Goal: Book appointment/travel/reservation

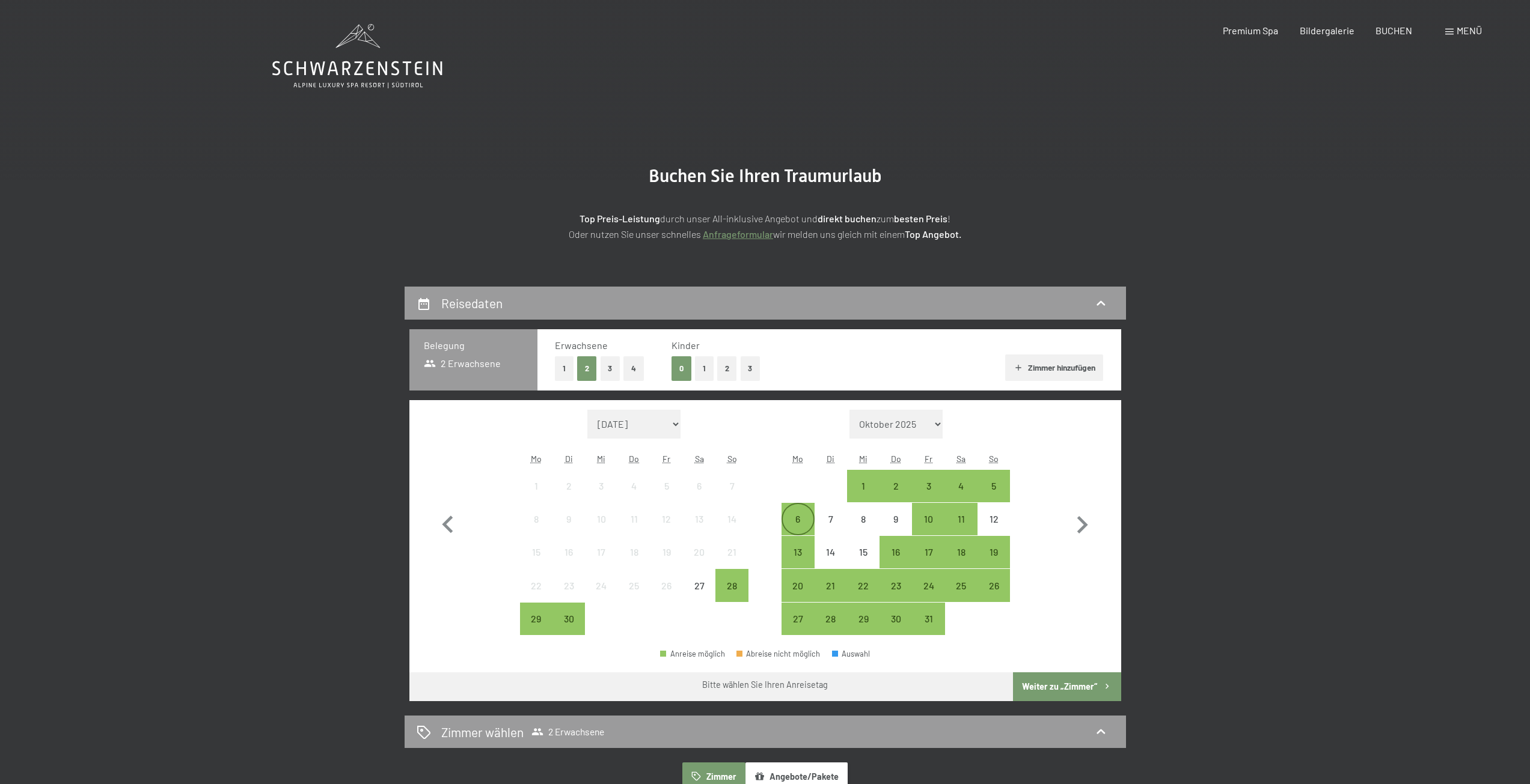
click at [797, 519] on div "6" at bounding box center [797, 529] width 30 height 30
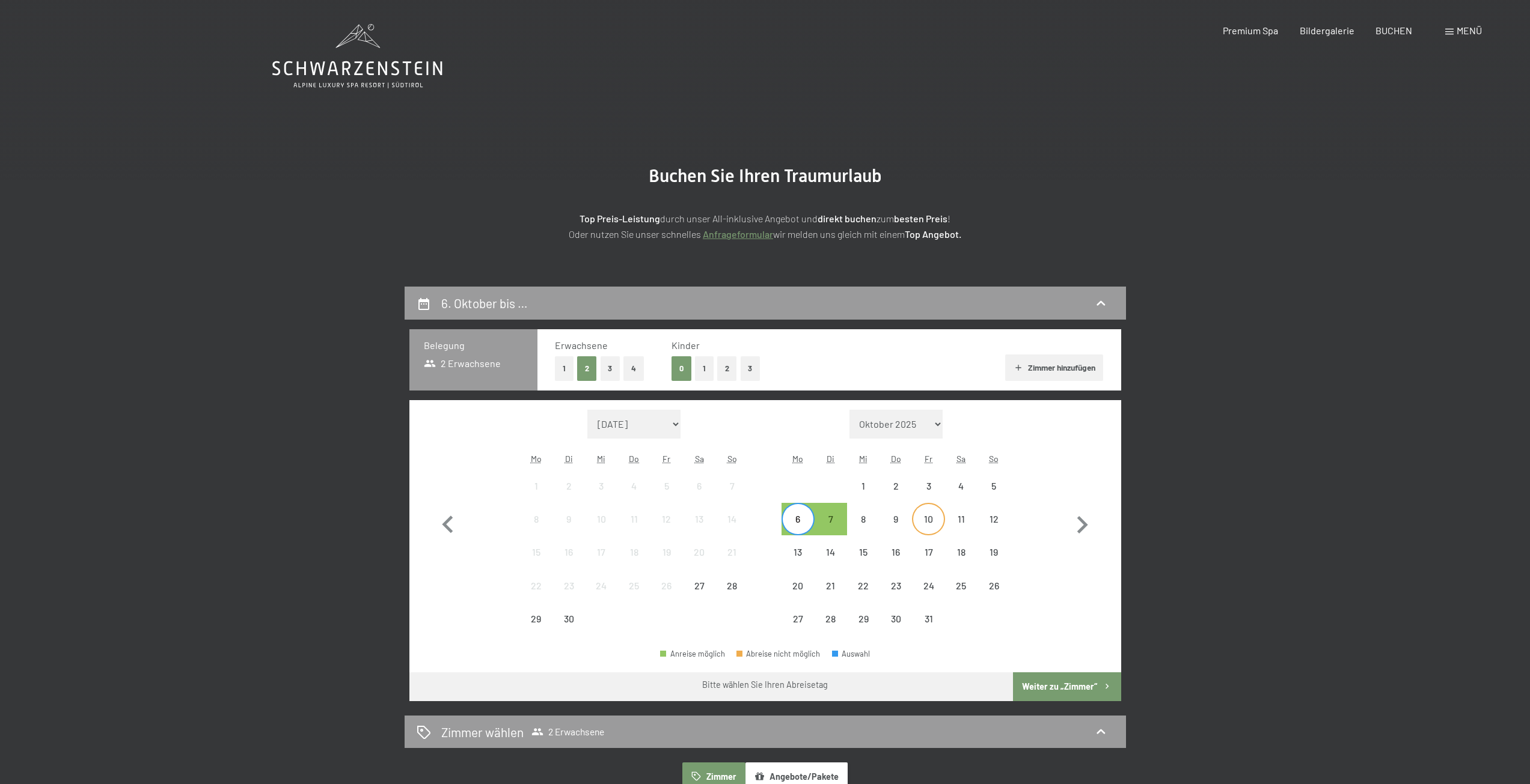
click at [928, 515] on div "10" at bounding box center [928, 529] width 30 height 30
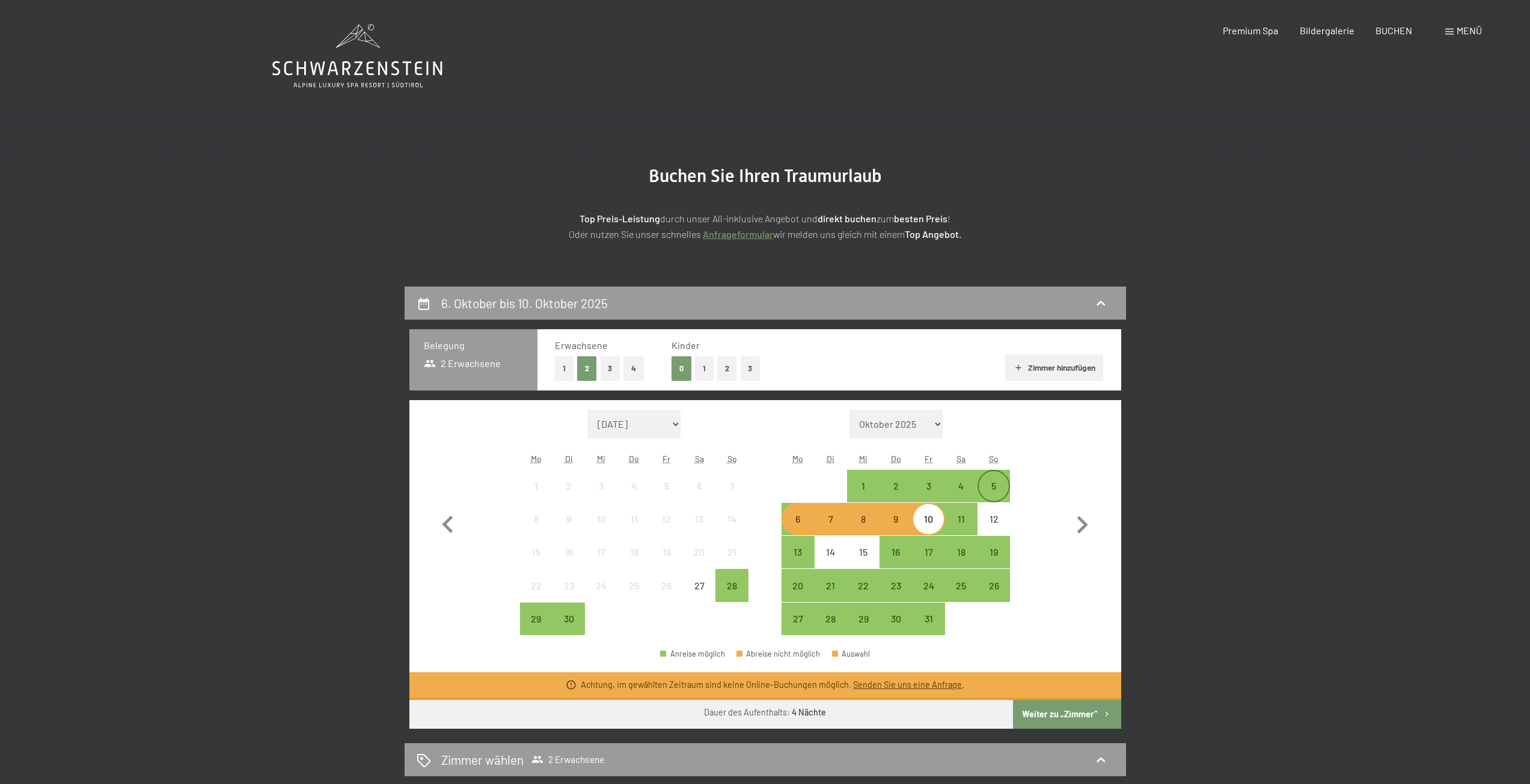
click at [989, 484] on div "5" at bounding box center [993, 496] width 30 height 30
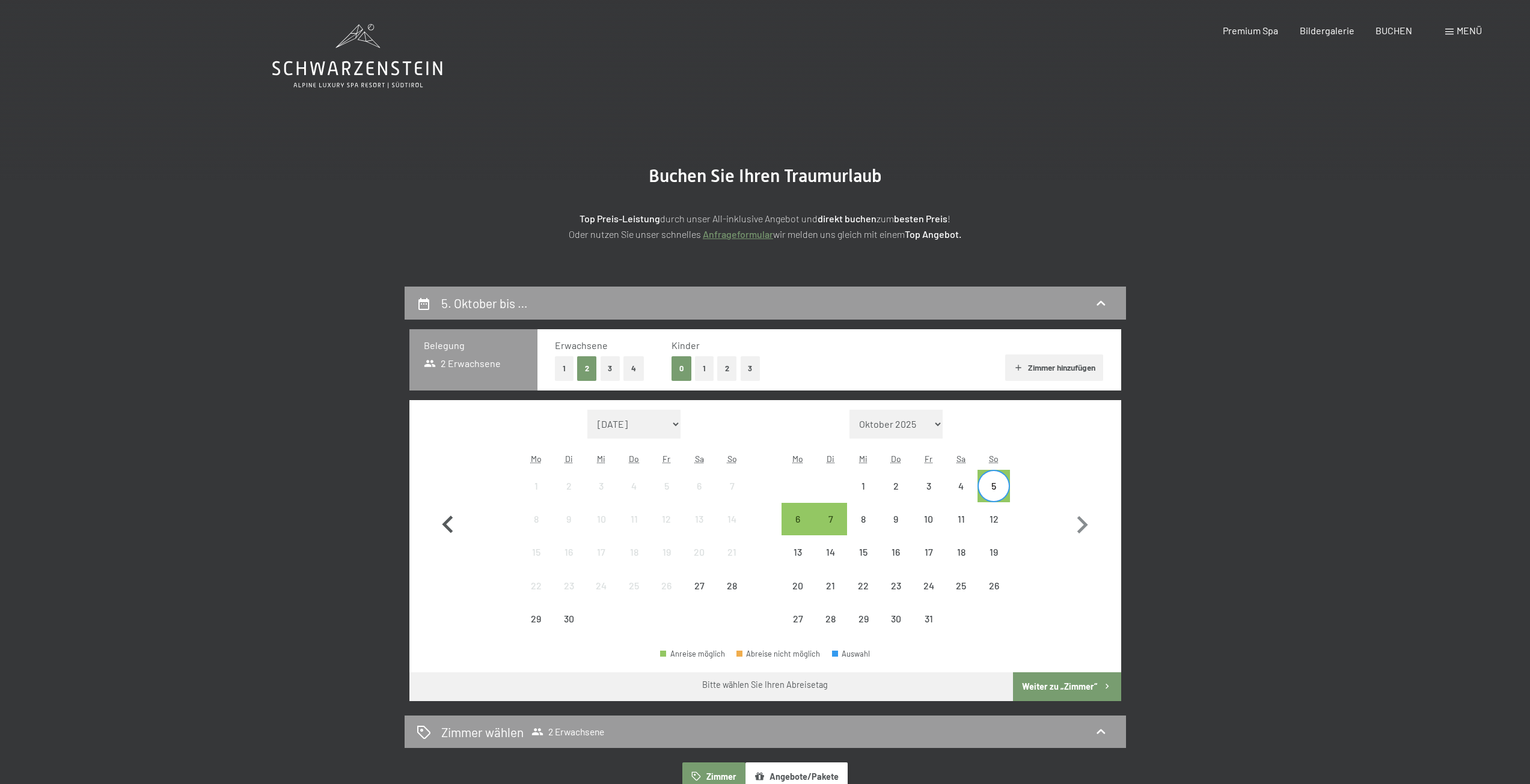
click at [448, 519] on icon "button" at bounding box center [447, 525] width 11 height 18
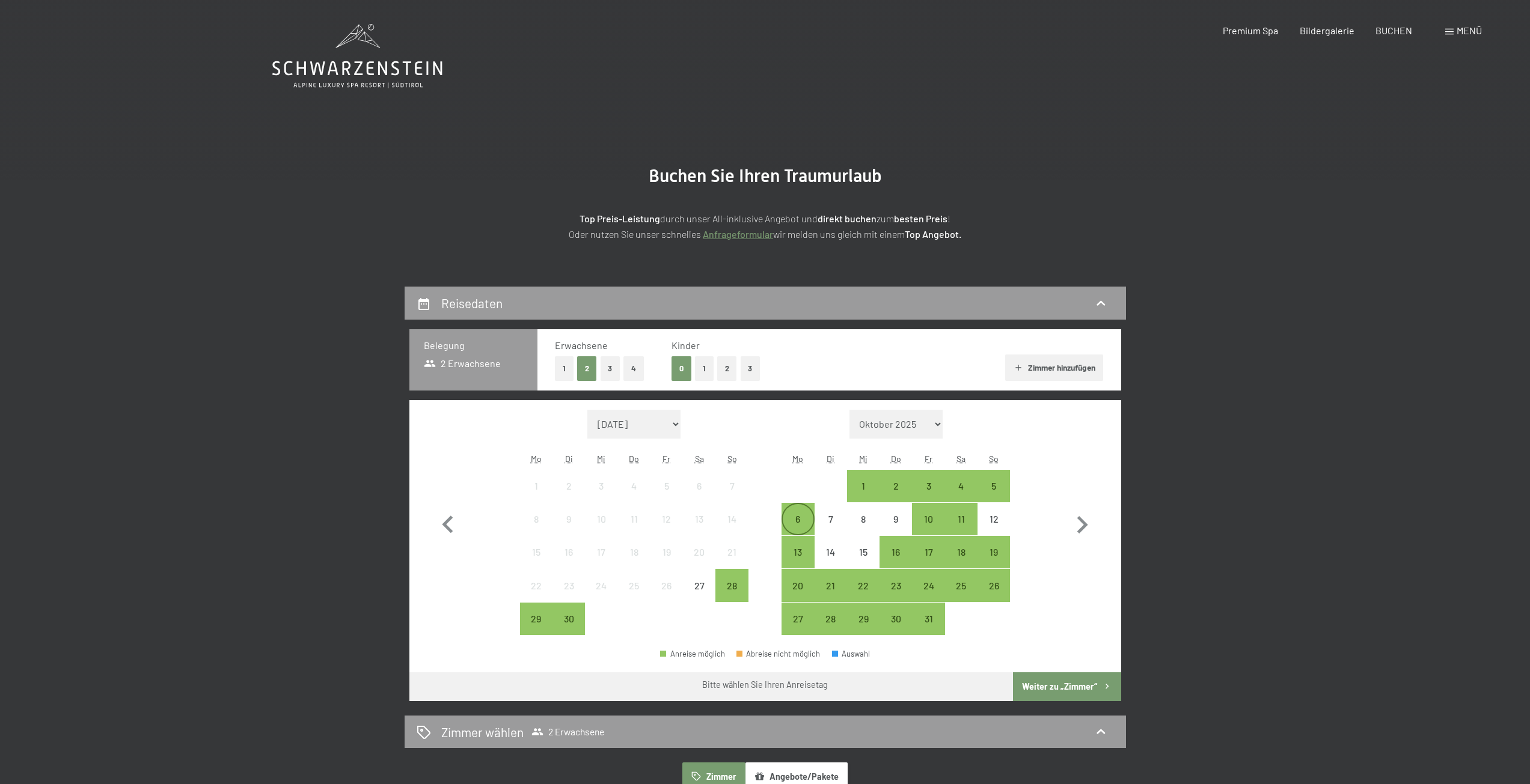
click at [803, 517] on div "6" at bounding box center [797, 529] width 30 height 30
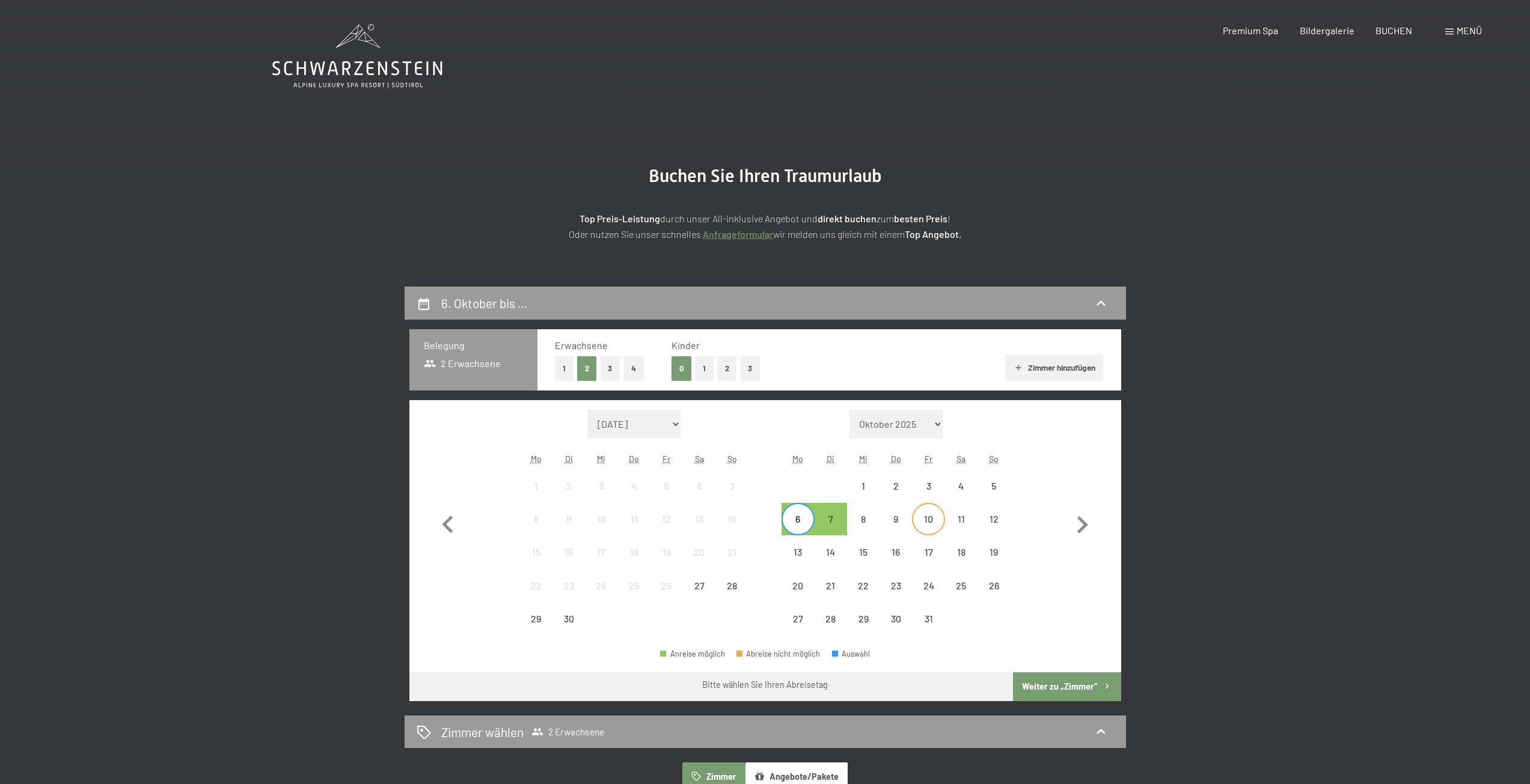
click at [934, 517] on div "10" at bounding box center [928, 529] width 30 height 30
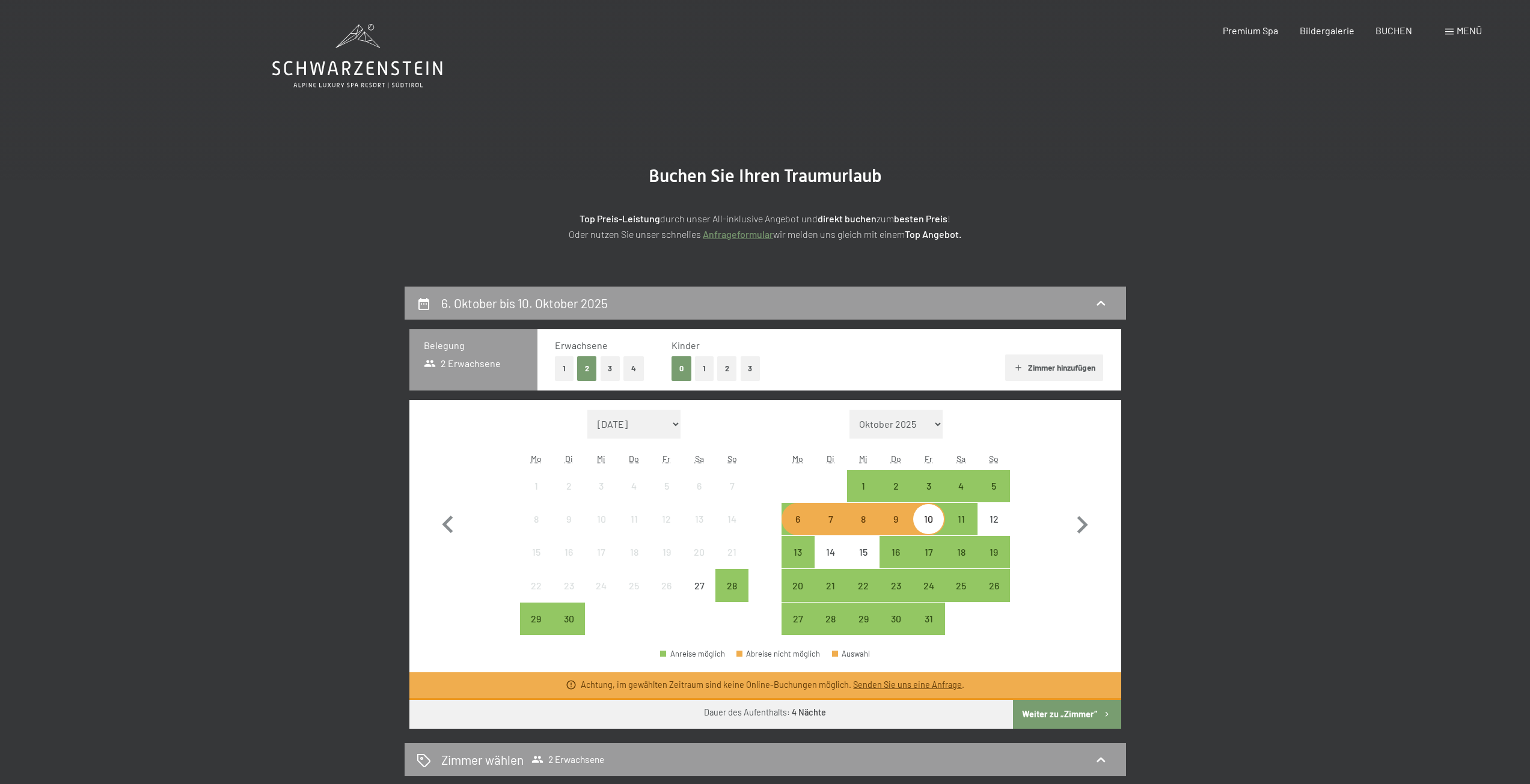
click at [1039, 708] on button "Weiter zu „Zimmer“" at bounding box center [1066, 714] width 108 height 29
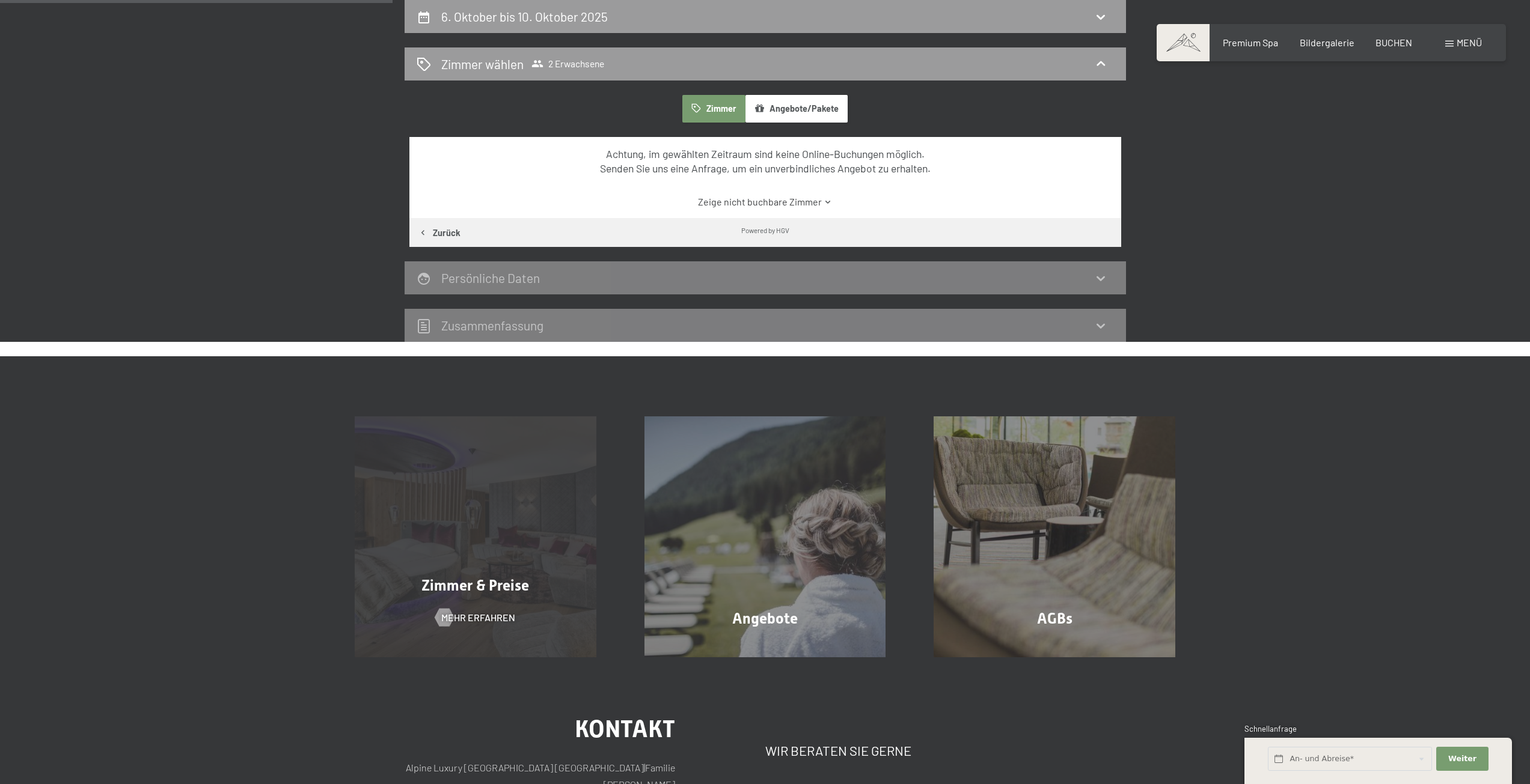
click at [486, 566] on div "Zimmer & Preise Mehr erfahren" at bounding box center [475, 537] width 290 height 242
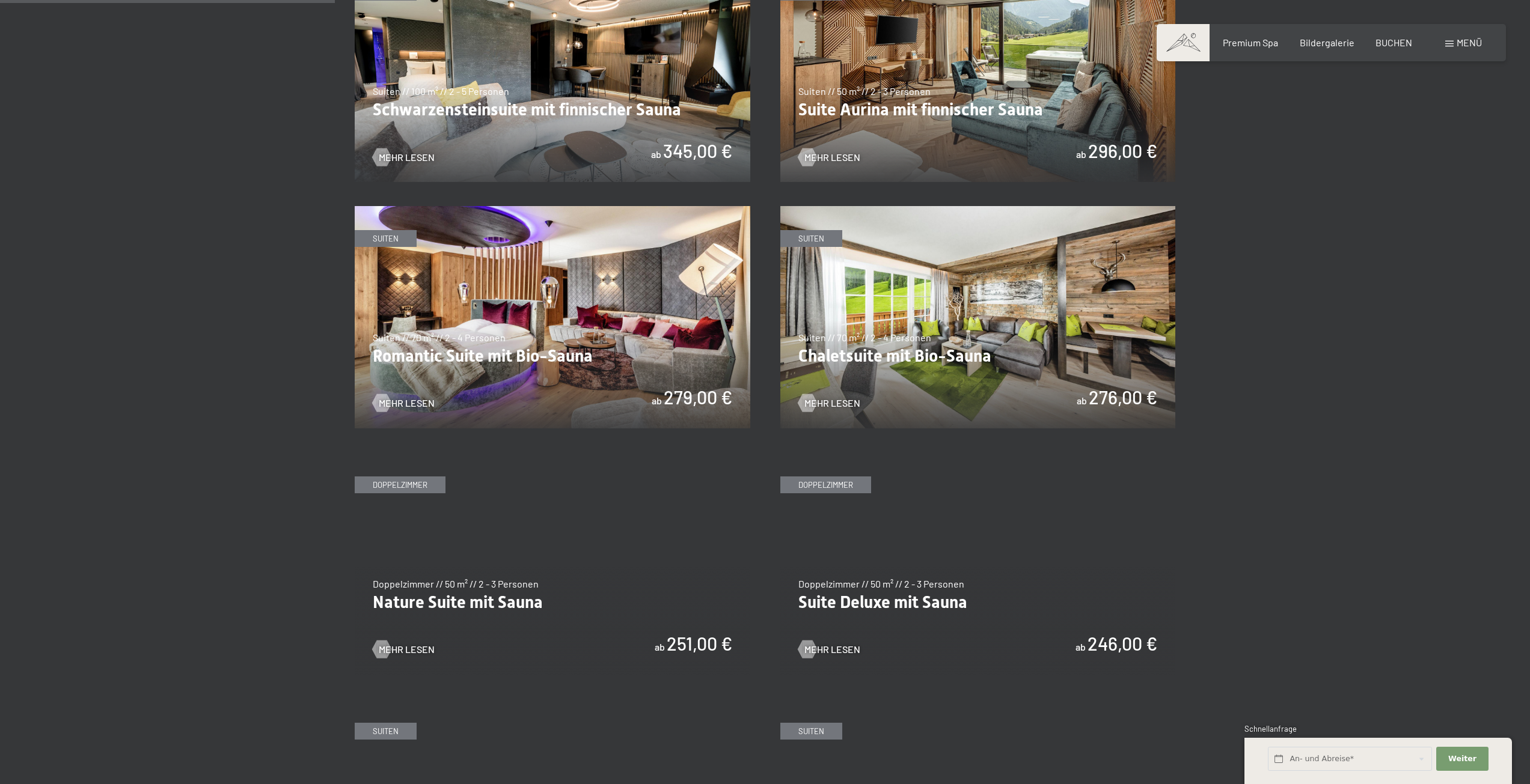
scroll to position [840, 0]
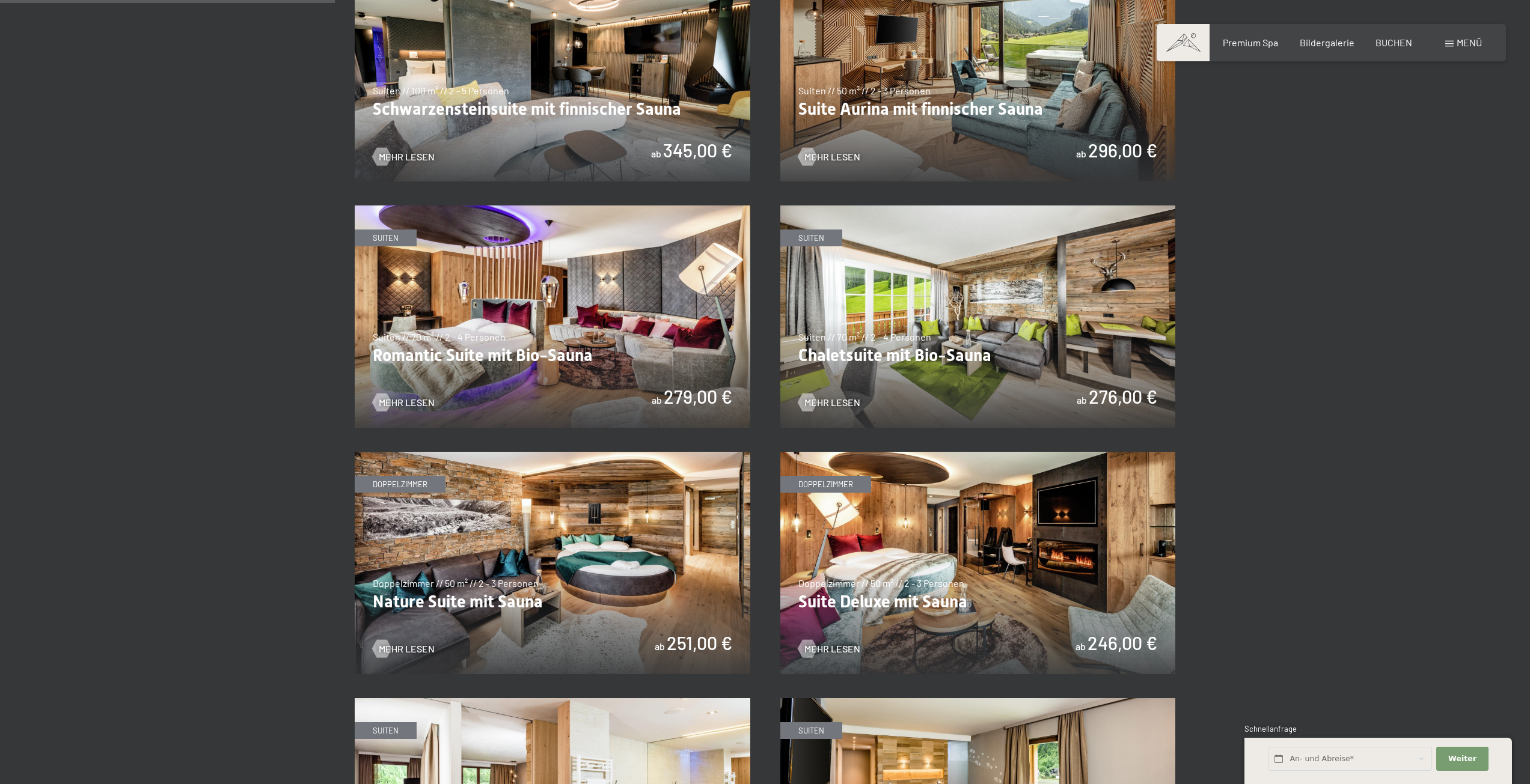
click at [516, 539] on img at bounding box center [552, 563] width 396 height 223
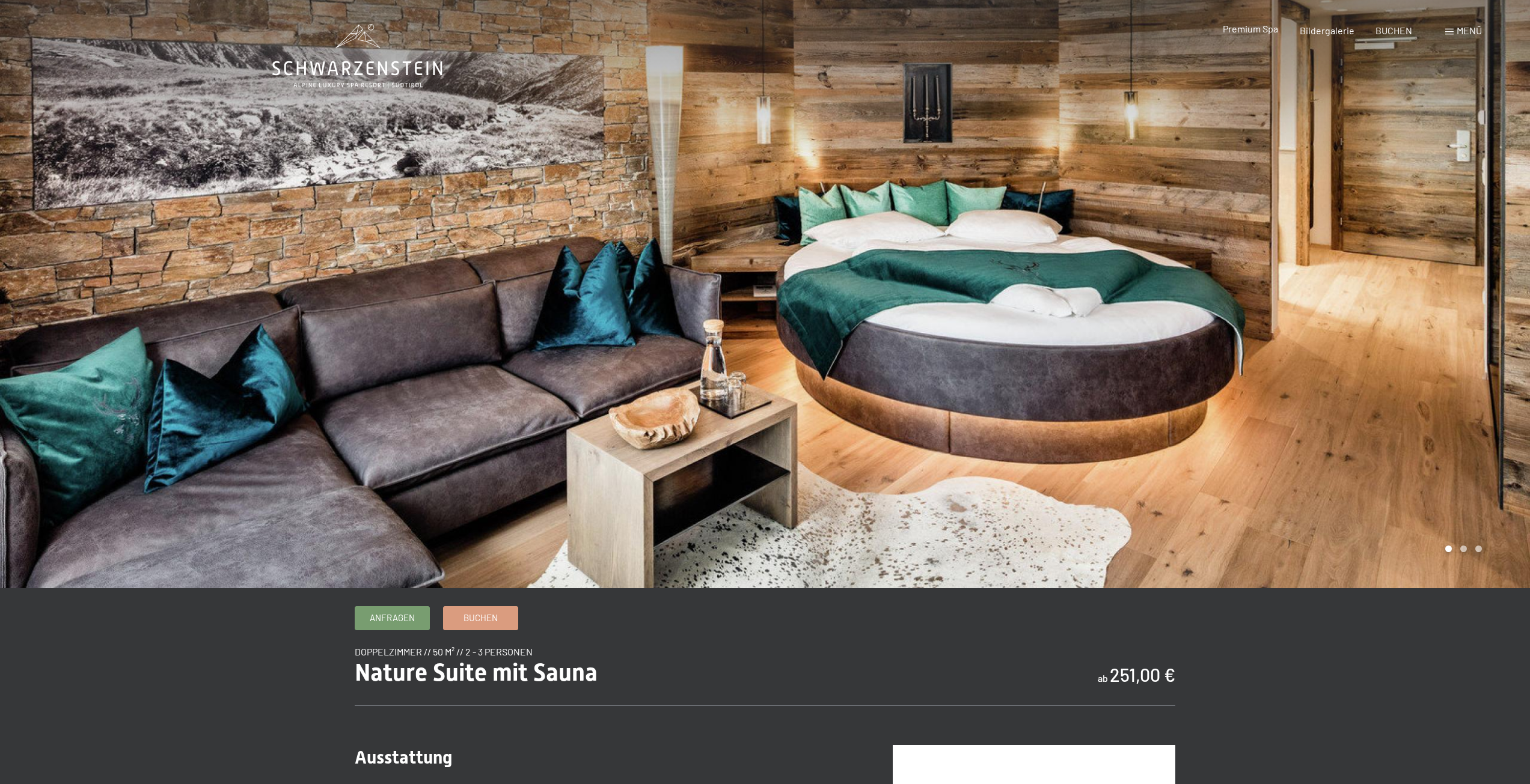
click at [1247, 31] on span "Premium Spa" at bounding box center [1250, 28] width 55 height 11
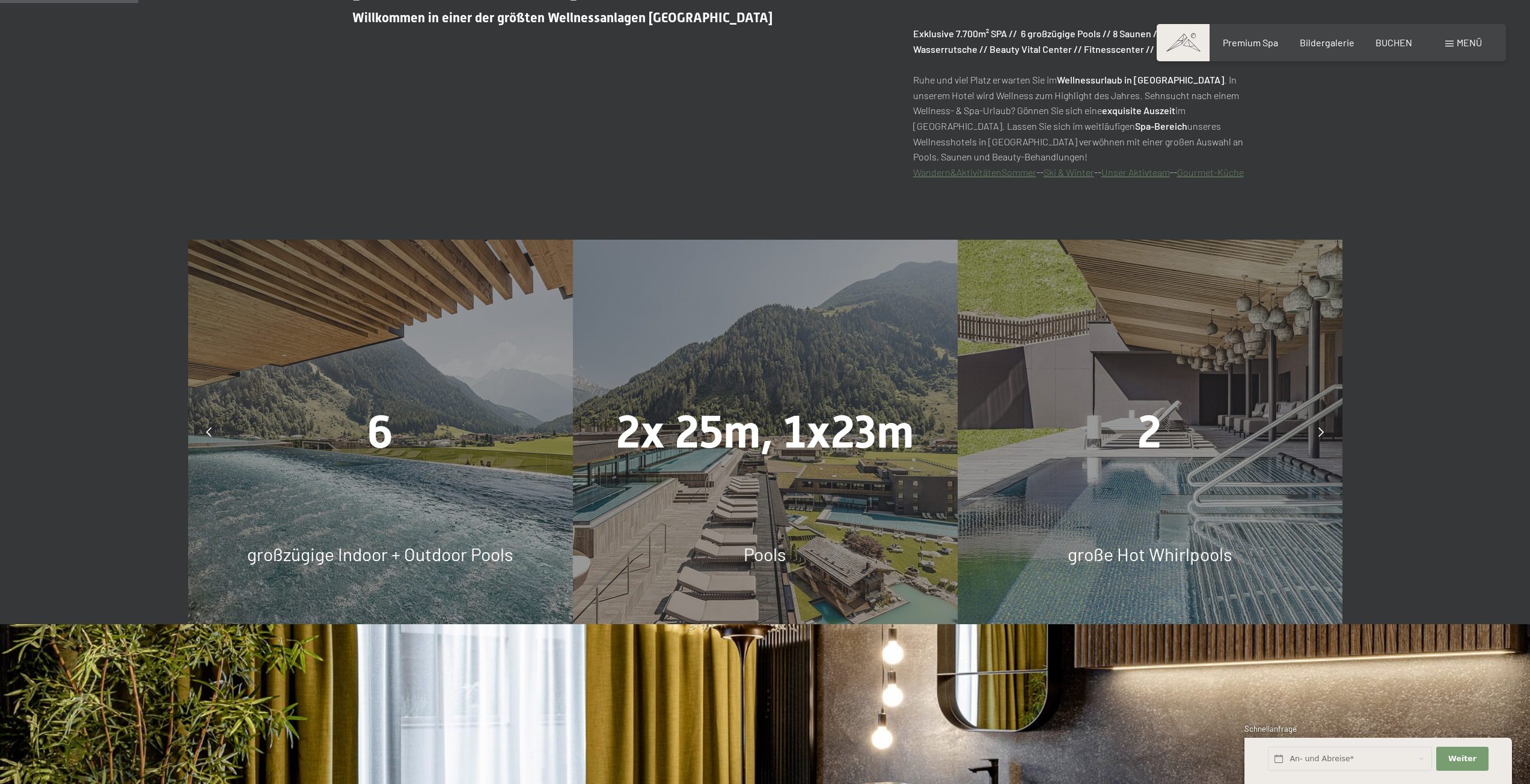
click at [1321, 433] on icon at bounding box center [1321, 432] width 5 height 10
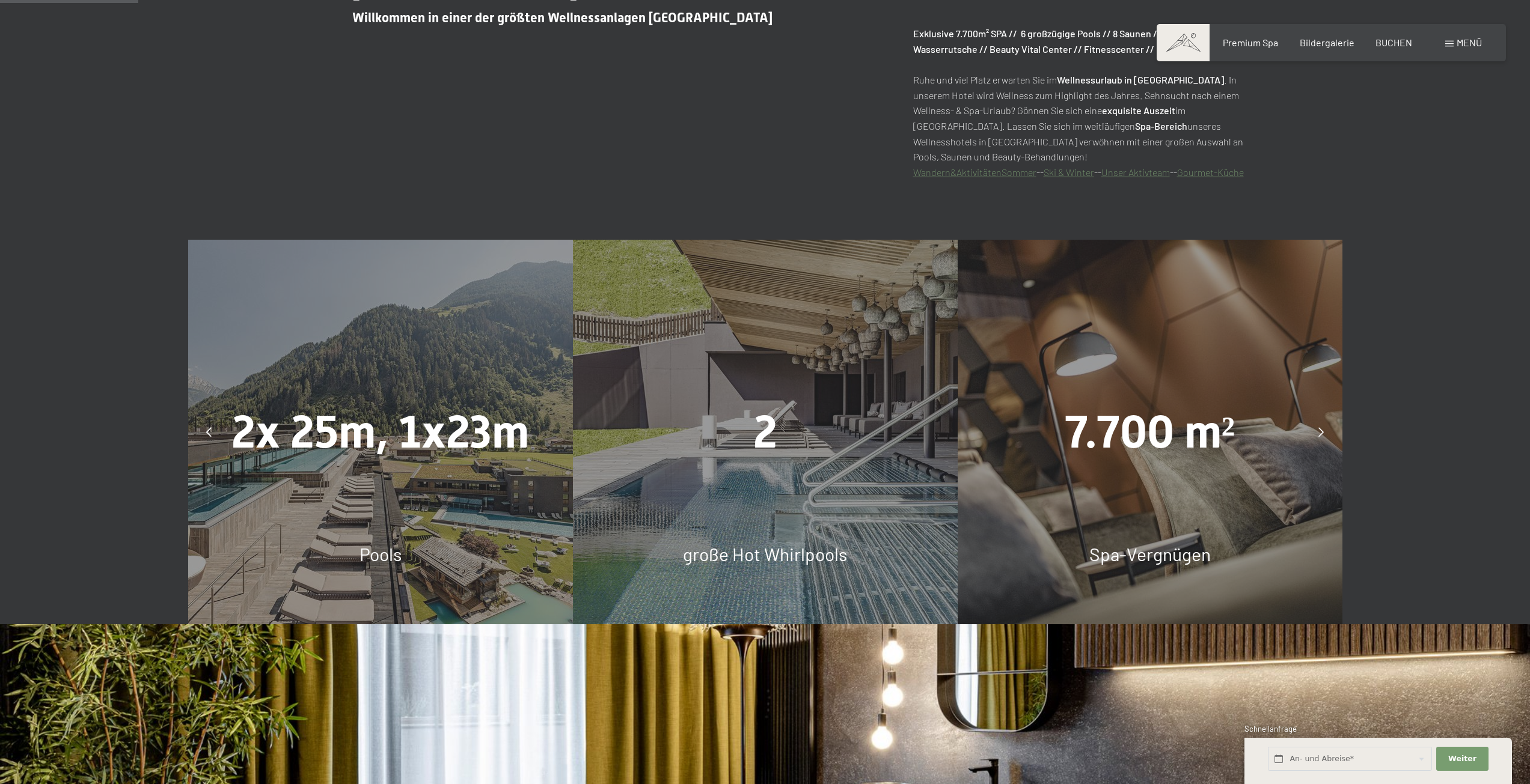
click at [1321, 433] on icon at bounding box center [1321, 432] width 5 height 10
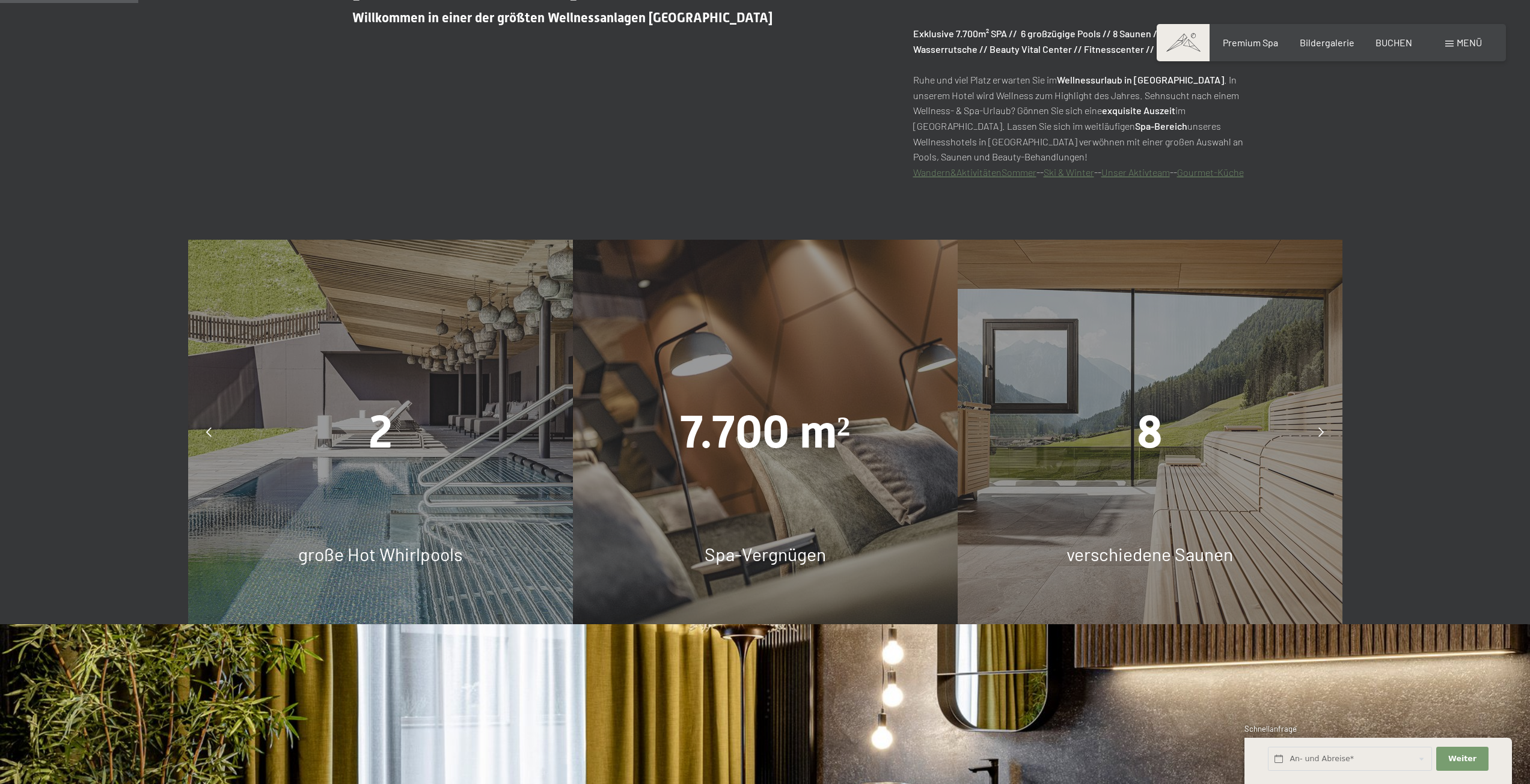
click at [1321, 433] on icon at bounding box center [1321, 432] width 5 height 10
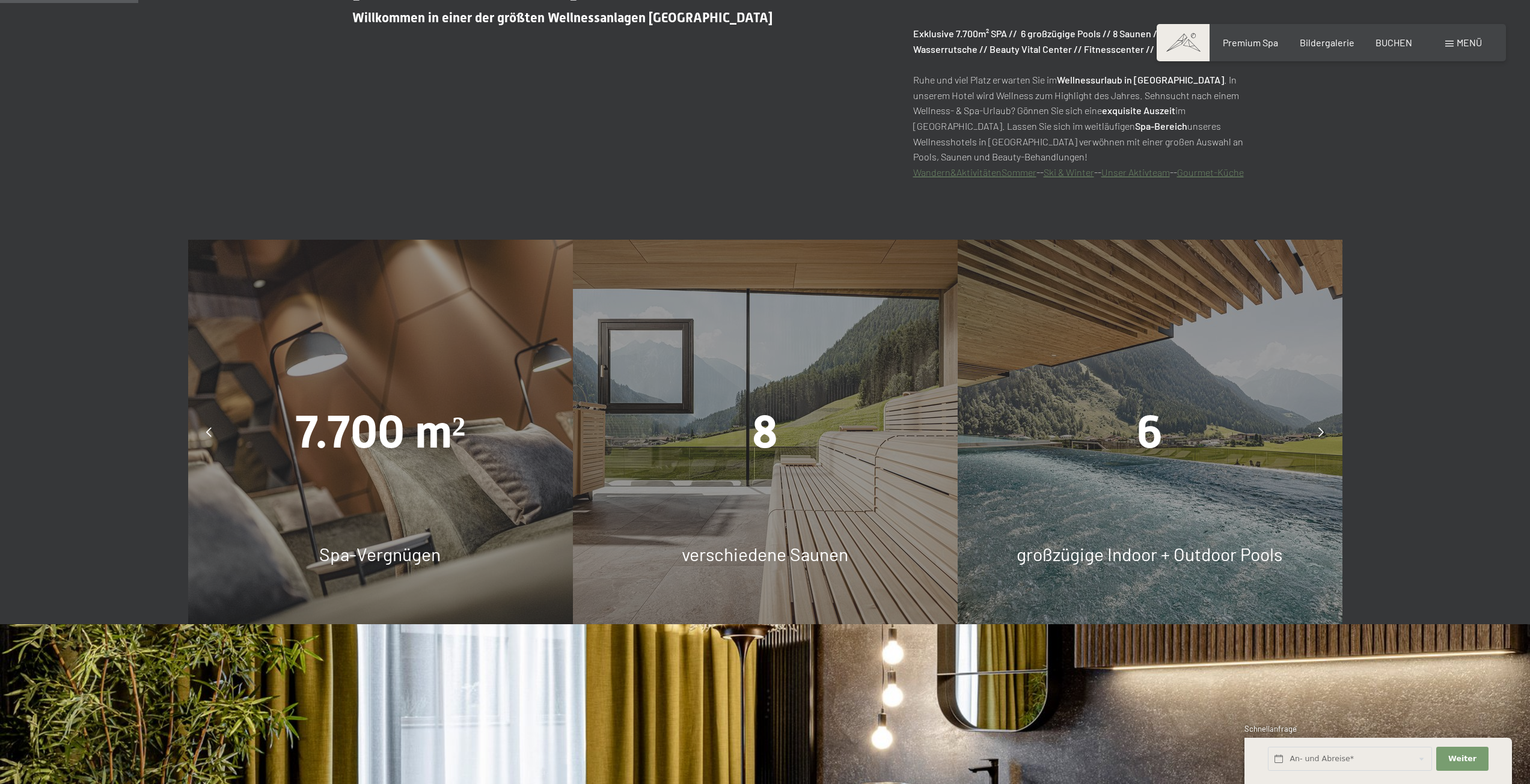
click at [1321, 433] on icon at bounding box center [1321, 432] width 5 height 10
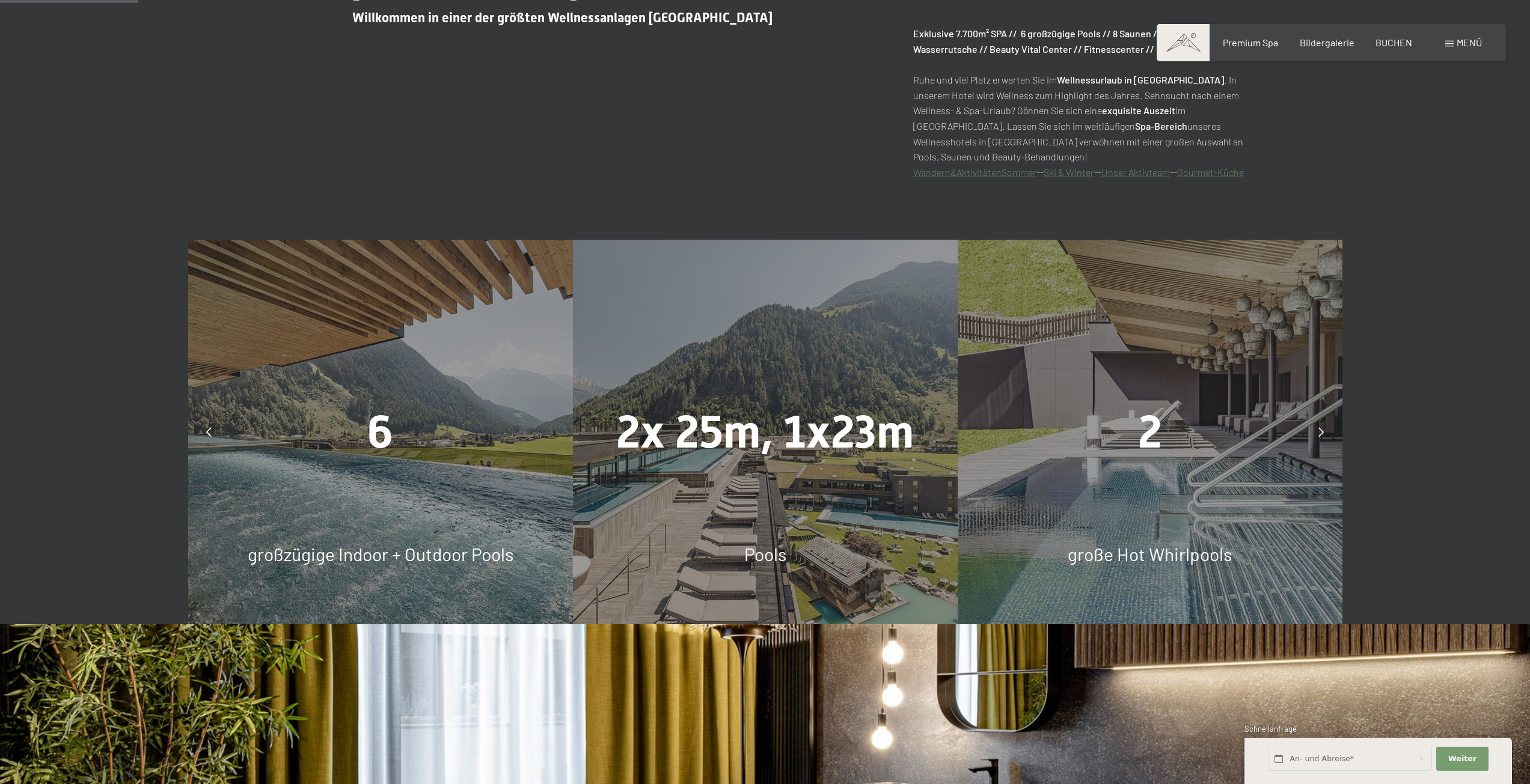
click at [1321, 433] on icon at bounding box center [1321, 432] width 5 height 10
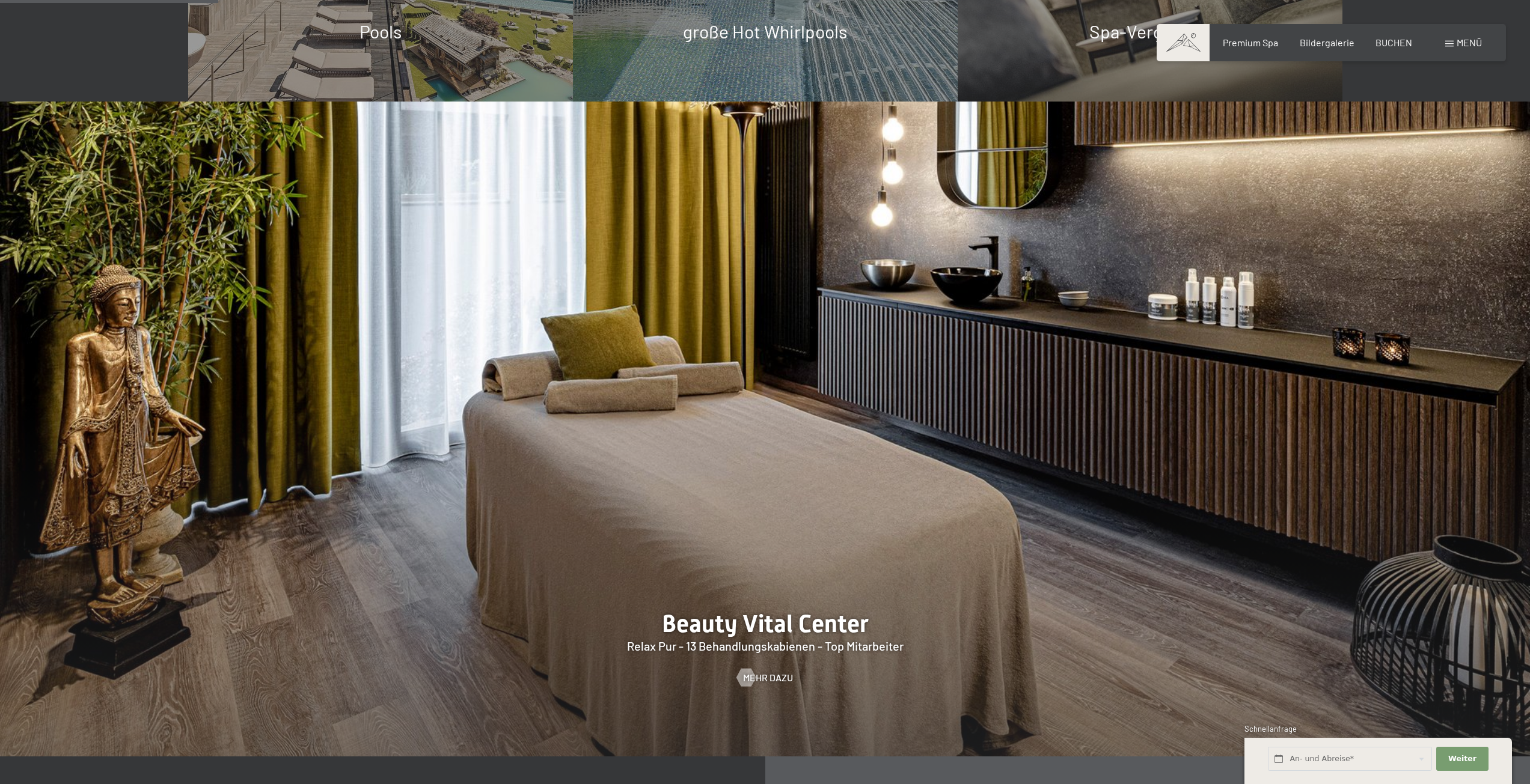
scroll to position [1424, 0]
